Goal: Task Accomplishment & Management: Manage account settings

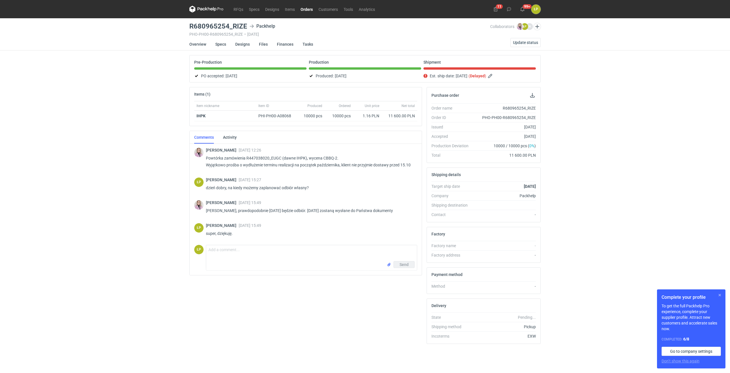
click at [718, 295] on button "button" at bounding box center [719, 294] width 7 height 7
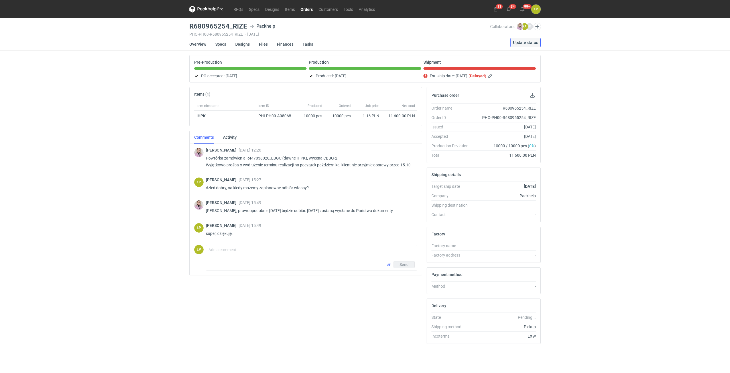
click at [521, 42] on span "Update status" at bounding box center [525, 42] width 25 height 4
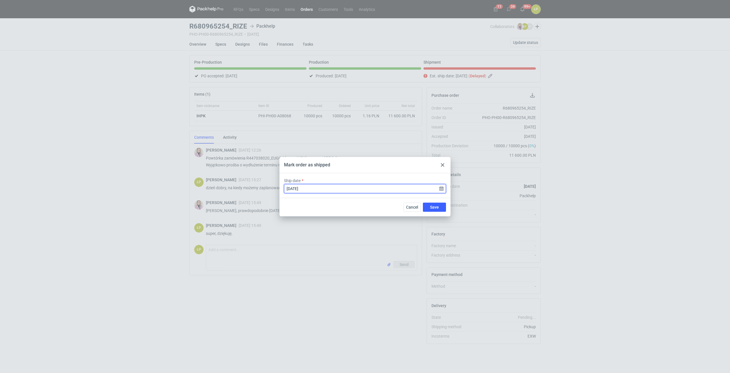
click at [445, 190] on input "[DATE]" at bounding box center [365, 188] width 162 height 9
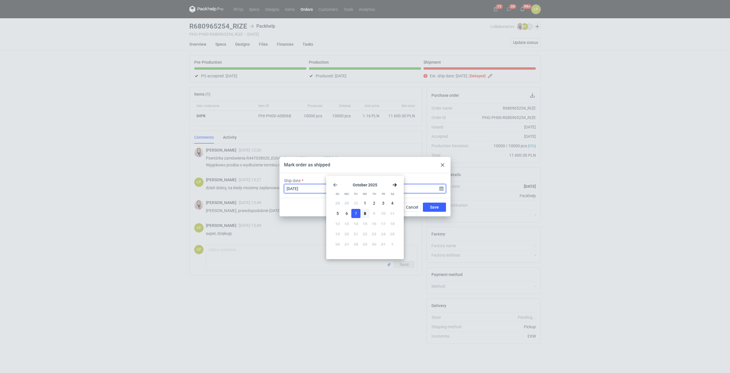
click at [442, 190] on input "[DATE]" at bounding box center [365, 188] width 162 height 9
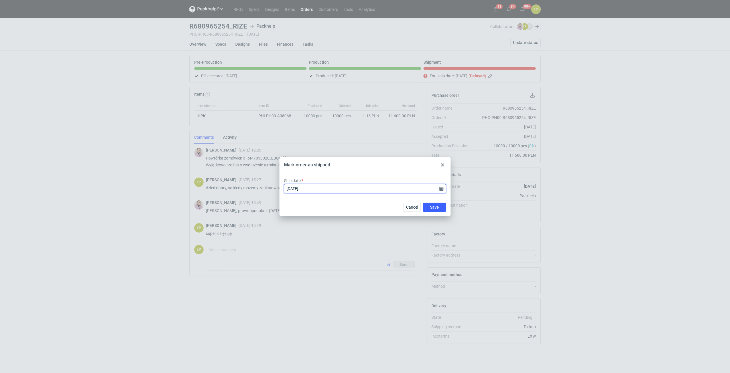
click at [441, 190] on input "[DATE]" at bounding box center [365, 188] width 162 height 9
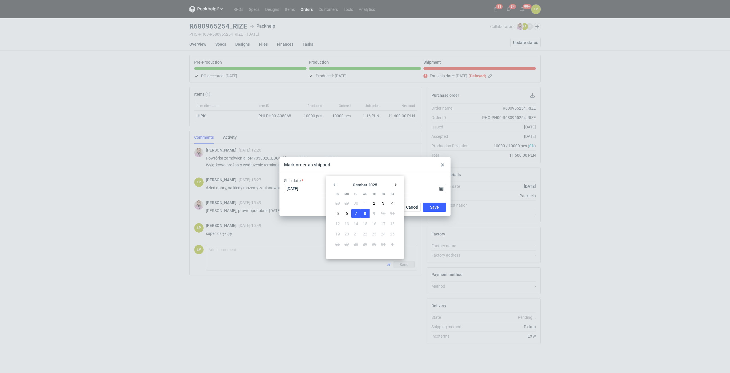
click at [364, 212] on span "8" at bounding box center [365, 213] width 2 height 6
type input "[DATE]"
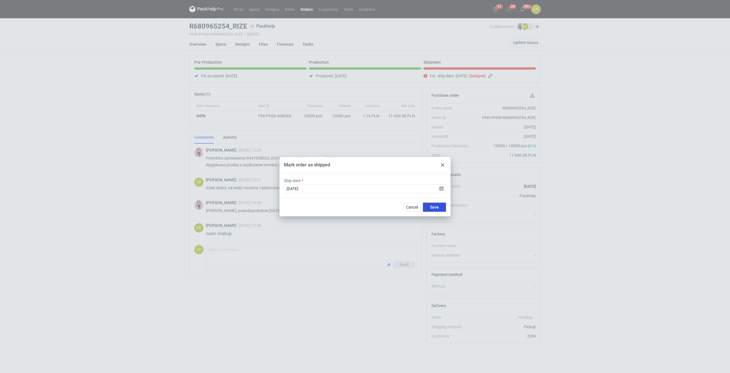
click at [432, 205] on span "Save" at bounding box center [434, 207] width 9 height 4
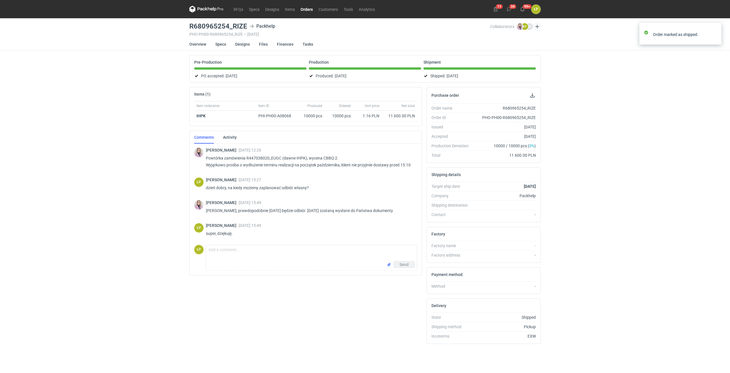
click at [309, 10] on link "Orders" at bounding box center [307, 9] width 18 height 7
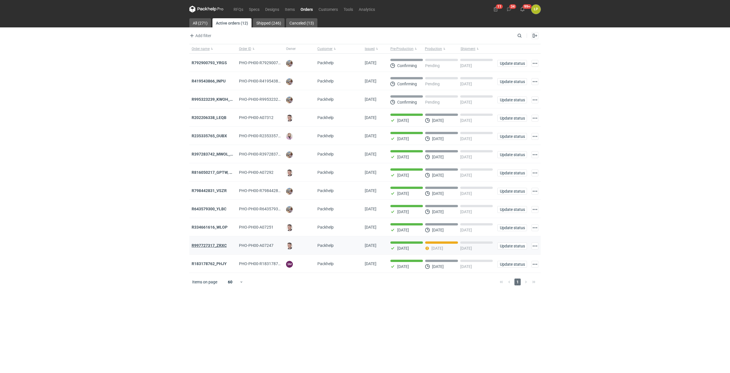
click at [222, 248] on strong "R997727317_ZRXC" at bounding box center [209, 245] width 35 height 5
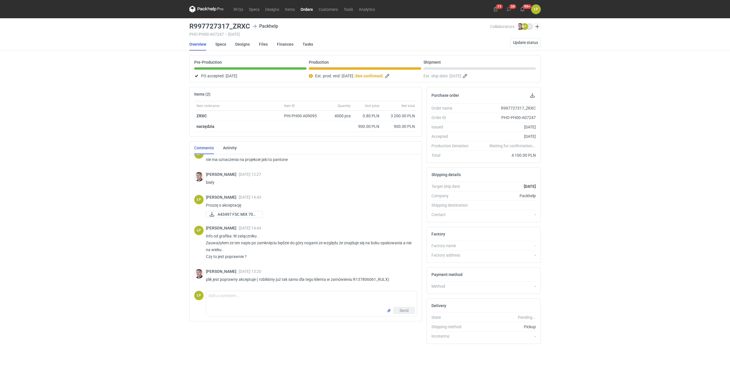
scroll to position [55, 0]
click at [209, 10] on icon at bounding box center [206, 9] width 34 height 7
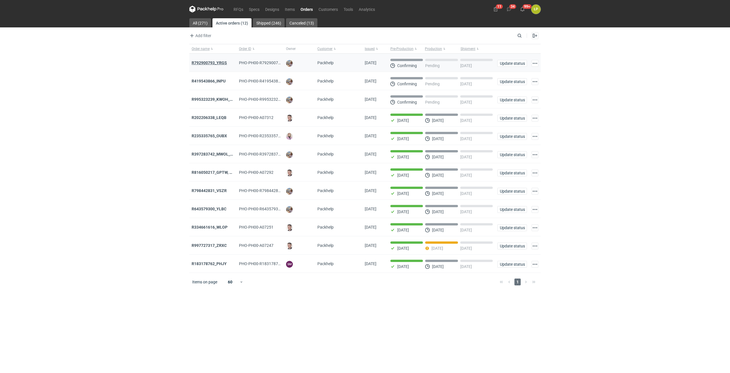
click at [220, 63] on strong "R792900793_YRGS" at bounding box center [209, 62] width 35 height 5
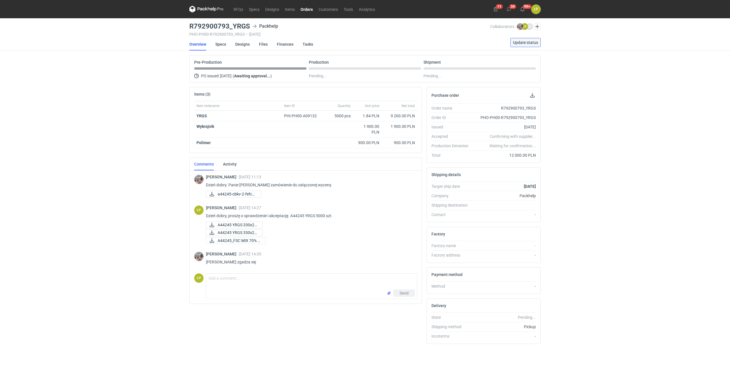
click at [514, 42] on span "Update status" at bounding box center [525, 42] width 25 height 4
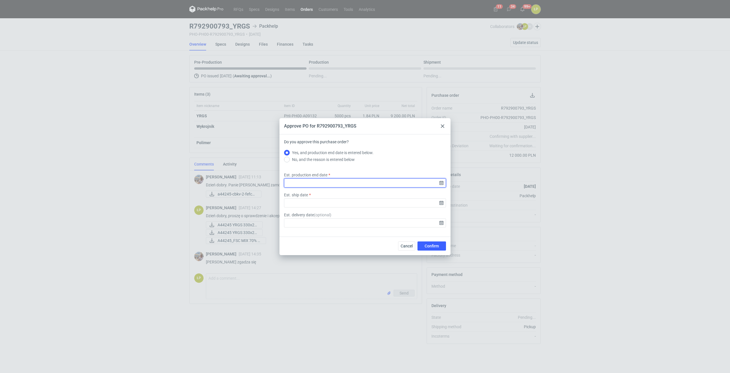
click at [439, 182] on input "Est. production end date" at bounding box center [365, 182] width 162 height 9
click at [364, 203] on span "29" at bounding box center [365, 205] width 5 height 6
type input "[DATE]"
click at [442, 204] on input "Est. ship date" at bounding box center [365, 202] width 162 height 9
click at [368, 204] on button "29" at bounding box center [364, 205] width 9 height 9
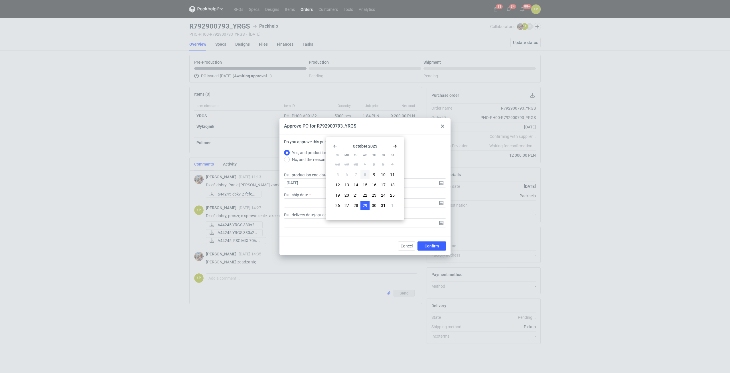
type input "[DATE]"
click at [428, 244] on span "Confirm" at bounding box center [432, 246] width 14 height 4
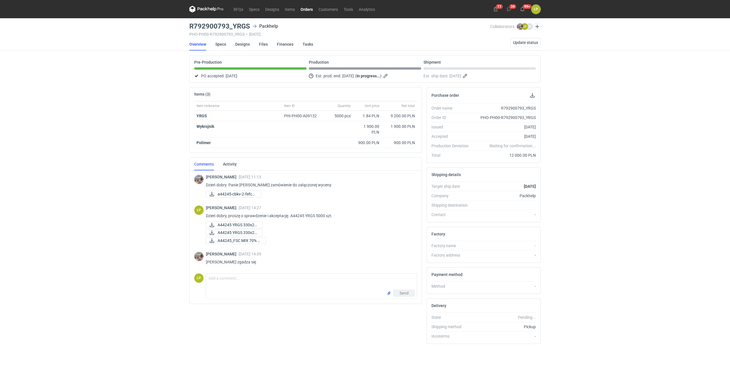
click at [311, 9] on link "Orders" at bounding box center [307, 9] width 18 height 7
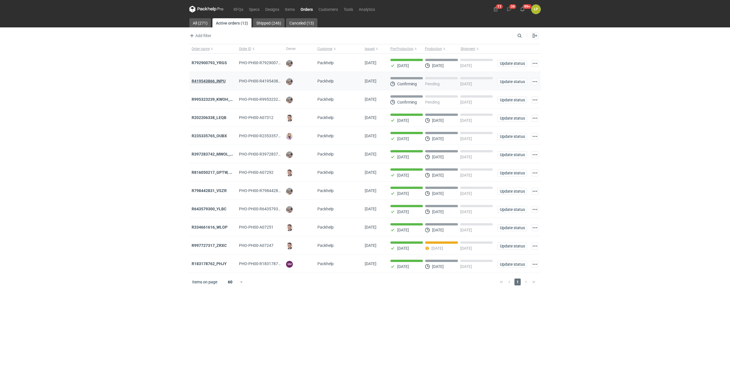
click at [215, 81] on strong "R419543866_INPU" at bounding box center [209, 81] width 34 height 5
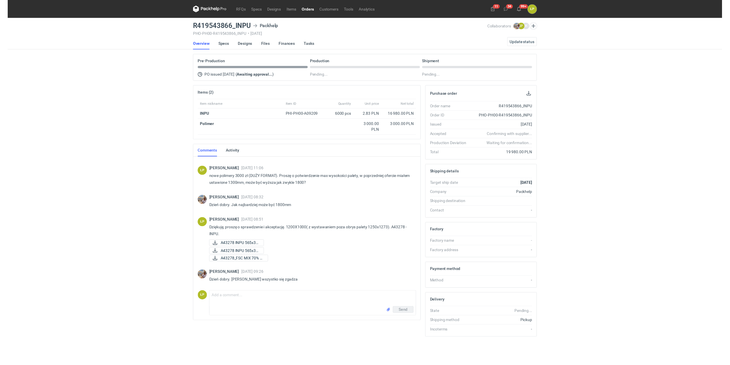
scroll to position [25, 0]
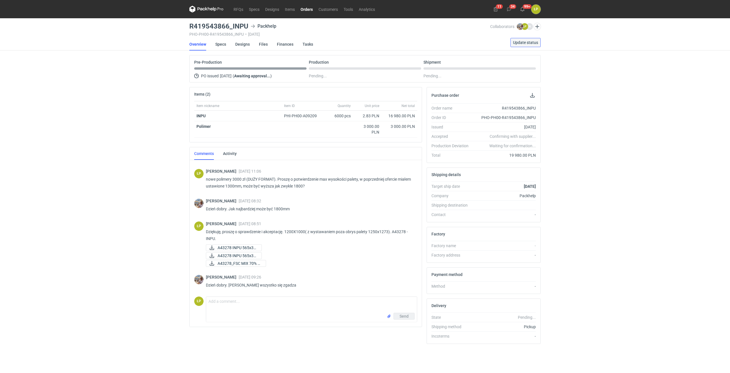
click at [518, 43] on span "Update status" at bounding box center [525, 42] width 25 height 4
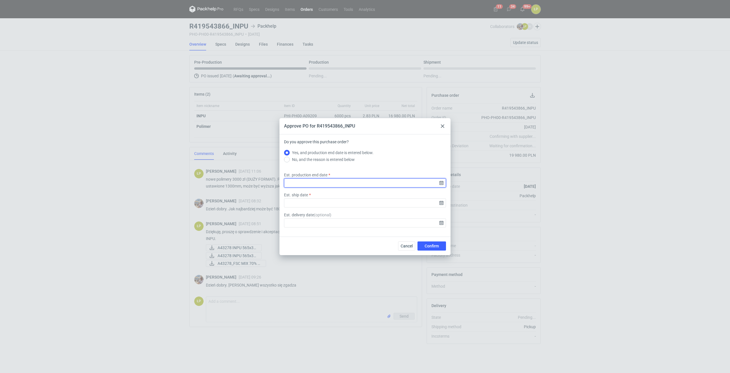
click at [442, 179] on input "Est. production end date" at bounding box center [365, 182] width 162 height 9
click at [441, 181] on input "Est. production end date" at bounding box center [365, 182] width 162 height 9
click at [350, 204] on button "27" at bounding box center [346, 205] width 9 height 9
click at [440, 183] on input "[DATE]" at bounding box center [365, 182] width 162 height 9
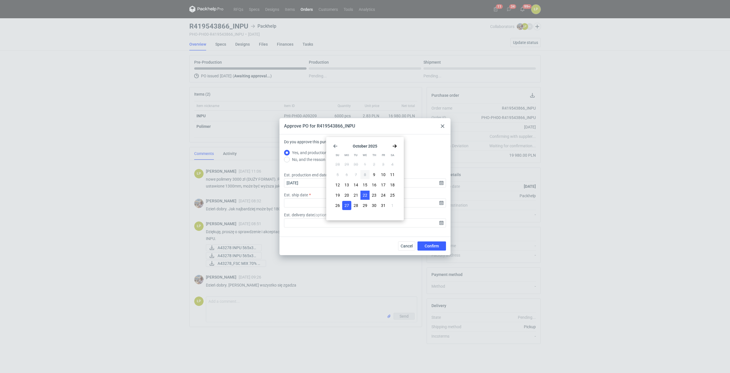
click at [369, 193] on button "22" at bounding box center [364, 194] width 9 height 9
type input "[DATE]"
click at [440, 126] on div at bounding box center [442, 126] width 7 height 7
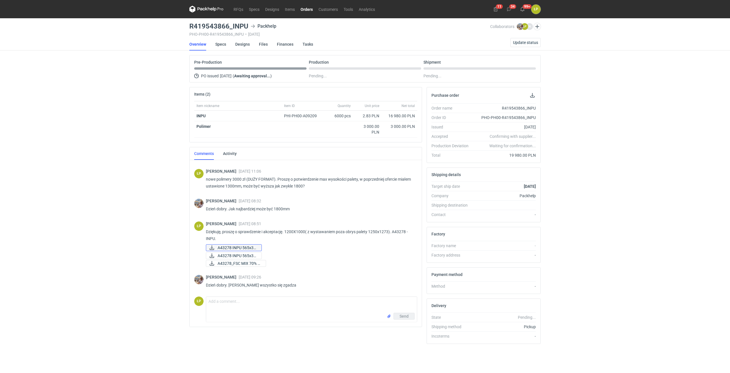
click at [249, 247] on span "A43278 INPU 565x37..." at bounding box center [237, 247] width 39 height 6
click at [214, 254] on icon at bounding box center [211, 255] width 7 height 5
click at [516, 43] on span "Update status" at bounding box center [525, 42] width 25 height 4
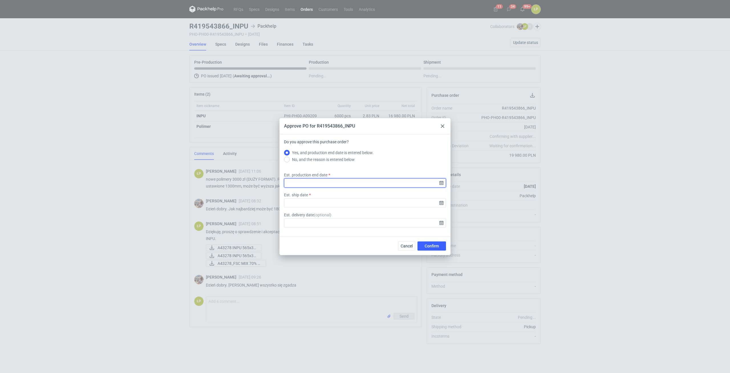
click at [441, 181] on input "Est. production end date" at bounding box center [365, 182] width 162 height 9
click at [345, 204] on span "27" at bounding box center [346, 205] width 5 height 6
click at [440, 188] on div "Est. production end date [DATE]" at bounding box center [365, 182] width 167 height 20
click at [440, 184] on input "[DATE]" at bounding box center [365, 182] width 162 height 9
click at [373, 193] on span "23" at bounding box center [374, 195] width 5 height 6
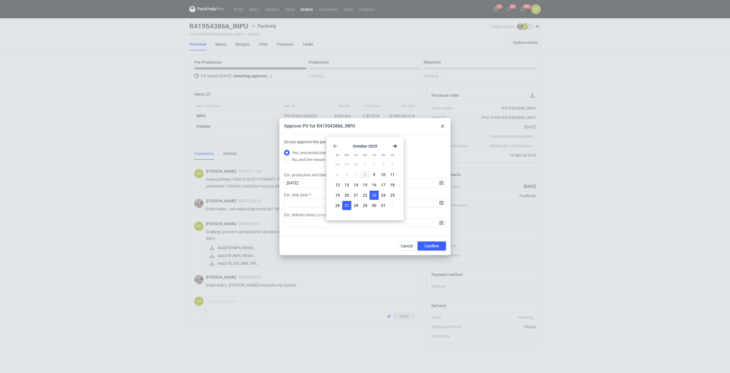
type input "[DATE]"
click at [439, 202] on input "Est. ship date" at bounding box center [365, 202] width 162 height 9
click at [373, 196] on span "23" at bounding box center [374, 195] width 5 height 6
type input "[DATE]"
click at [426, 244] on span "Confirm" at bounding box center [432, 246] width 14 height 4
